Goal: Browse casually

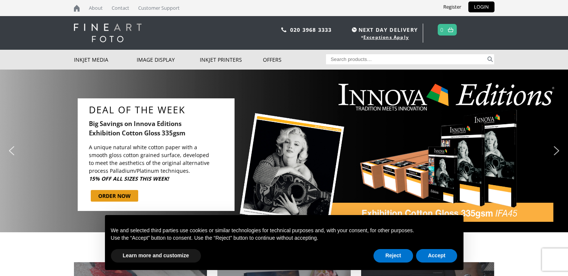
drag, startPoint x: 0, startPoint y: 0, endPoint x: 377, endPoint y: 110, distance: 392.7
drag, startPoint x: 377, startPoint y: 110, endPoint x: 46, endPoint y: 248, distance: 358.5
click at [46, 248] on body "NEXT DAY DELIVERY * Exceptions Apply About Contact Customer Support Register LO…" at bounding box center [284, 138] width 568 height 276
